Goal: Information Seeking & Learning: Understand process/instructions

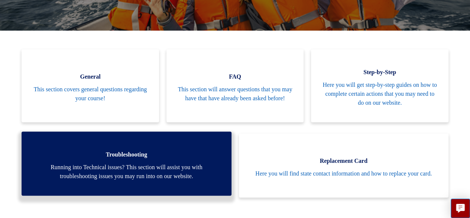
click at [156, 159] on link "Troubleshooting Running into Technical issues? This section will assist you wit…" at bounding box center [127, 163] width 210 height 64
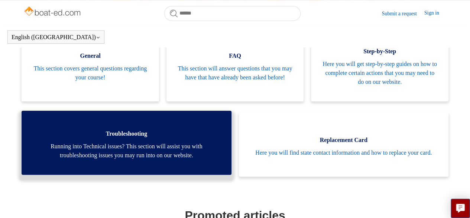
scroll to position [165, 0]
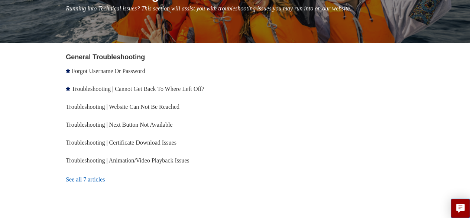
scroll to position [140, 0]
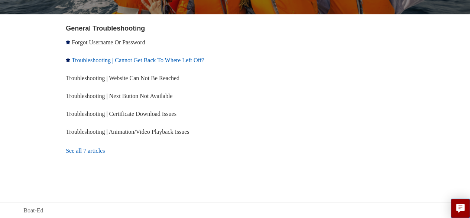
click at [170, 62] on link "Troubleshooting | Cannot Get Back To Where Left Off?" at bounding box center [138, 60] width 133 height 6
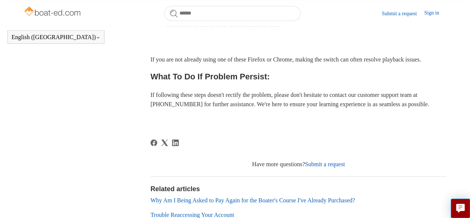
scroll to position [336, 0]
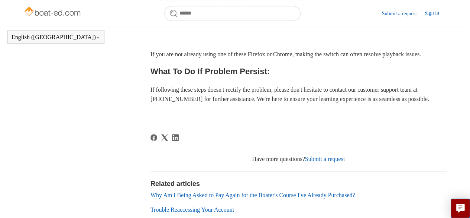
click at [147, 131] on div "Articles in this section Forgot Username Or Password Troubleshooting | Cannot G…" at bounding box center [235, 32] width 424 height 475
